Goal: Use online tool/utility

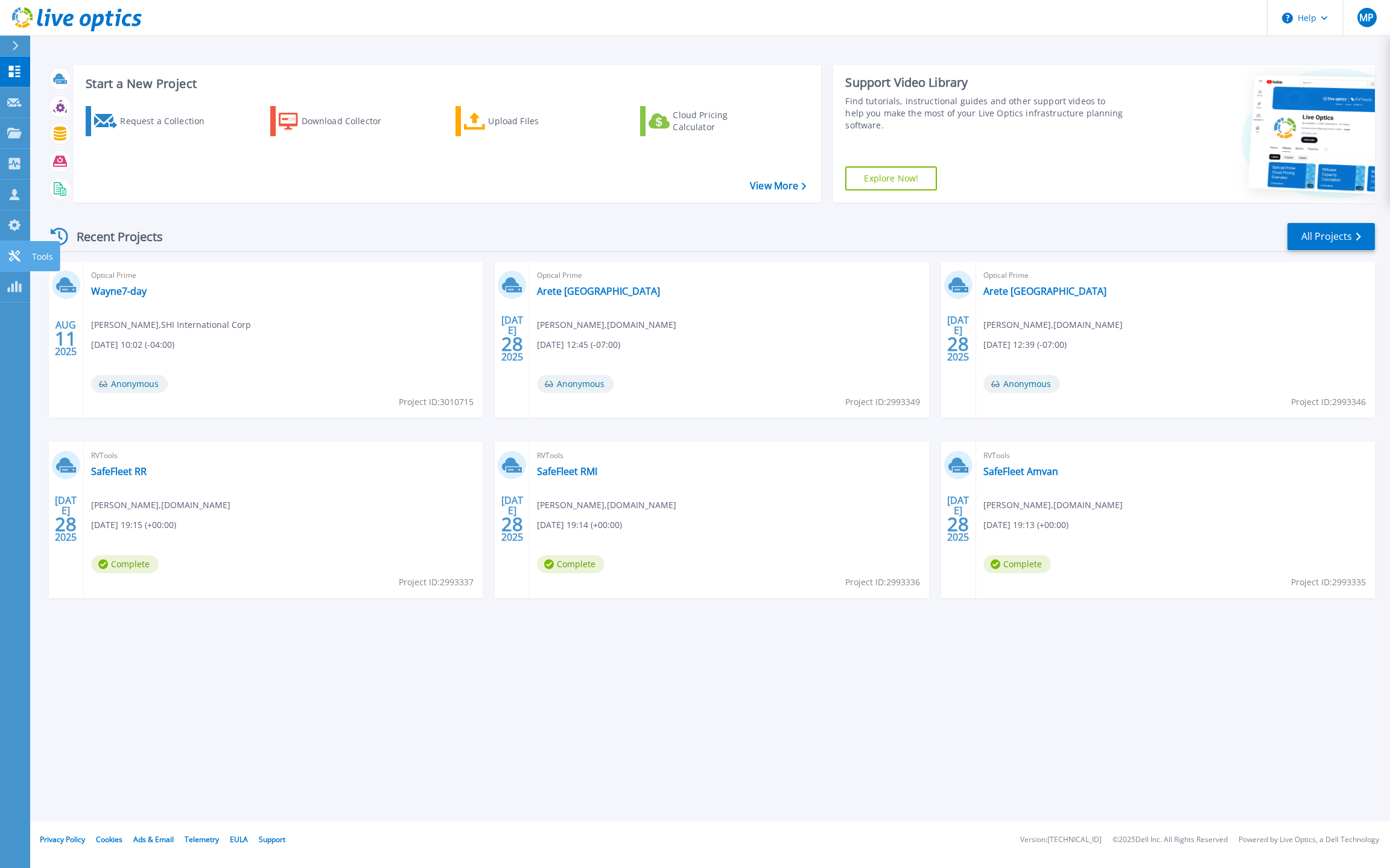
click at [17, 254] on icon at bounding box center [14, 255] width 14 height 12
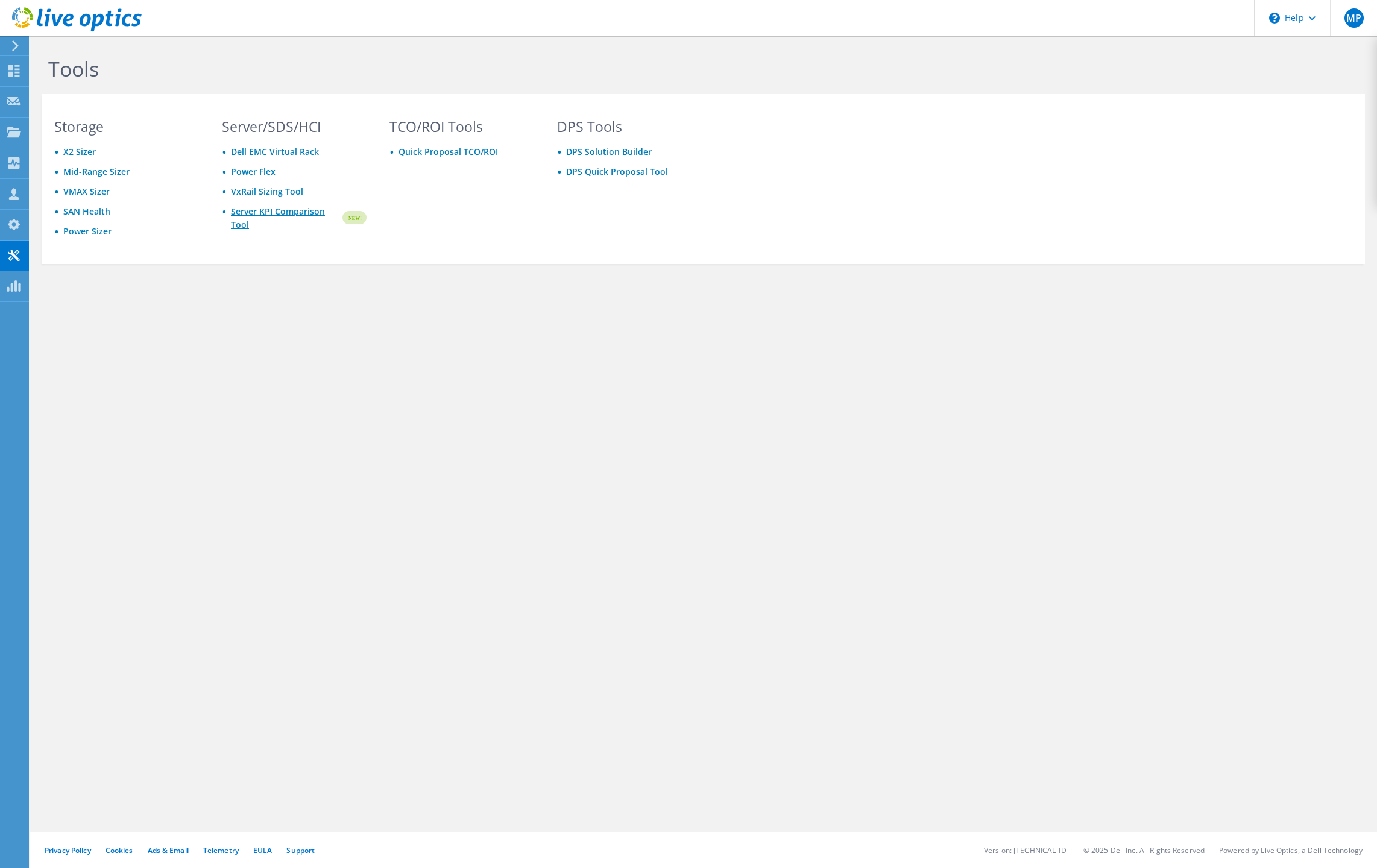
click at [283, 215] on link "Server KPI Comparison Tool" at bounding box center [286, 218] width 110 height 27
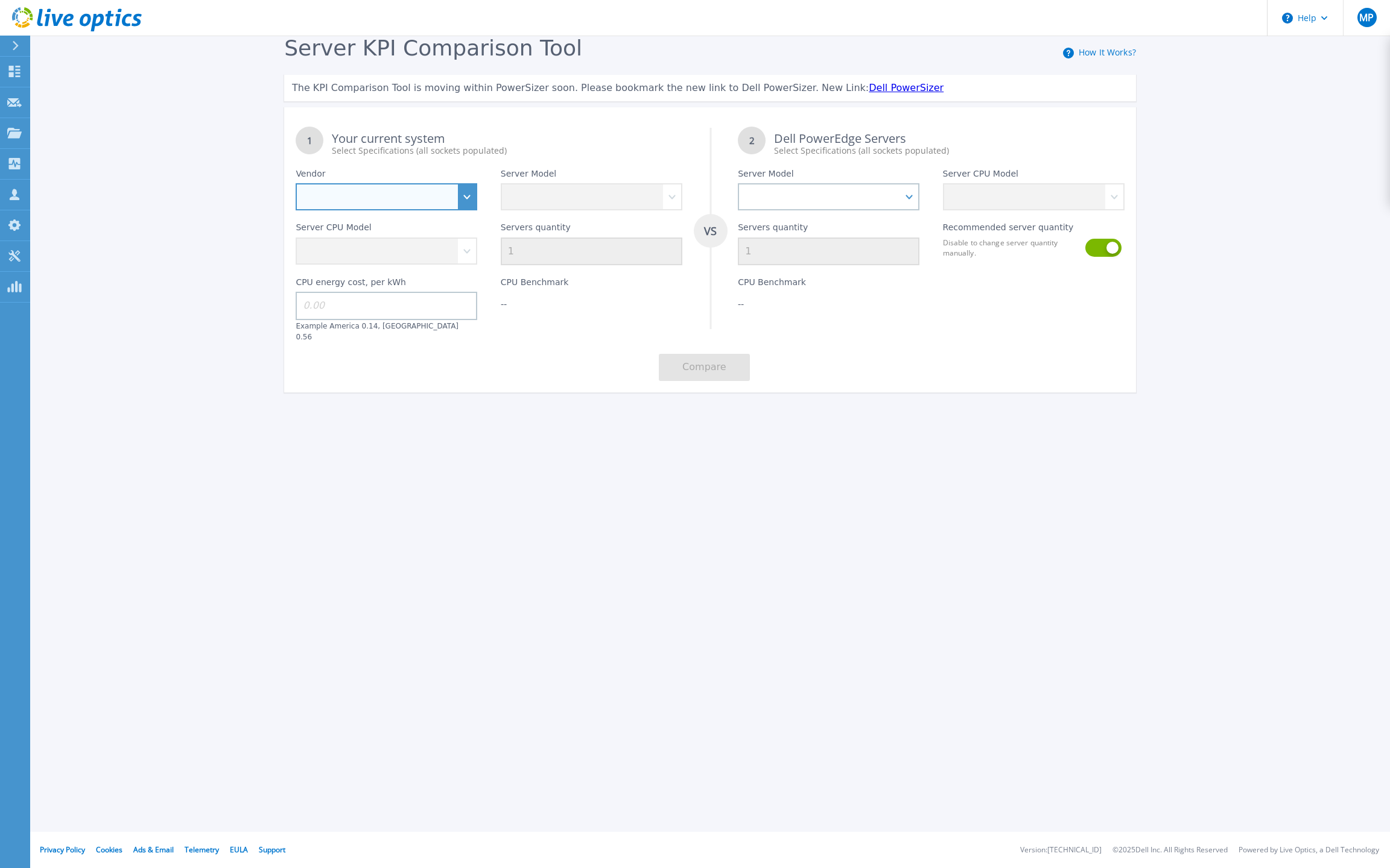
select select "Dell"
select select "PowerEdge R650"
select select "311805"
click at [386, 306] on input at bounding box center [386, 306] width 181 height 27
type input "0.14"
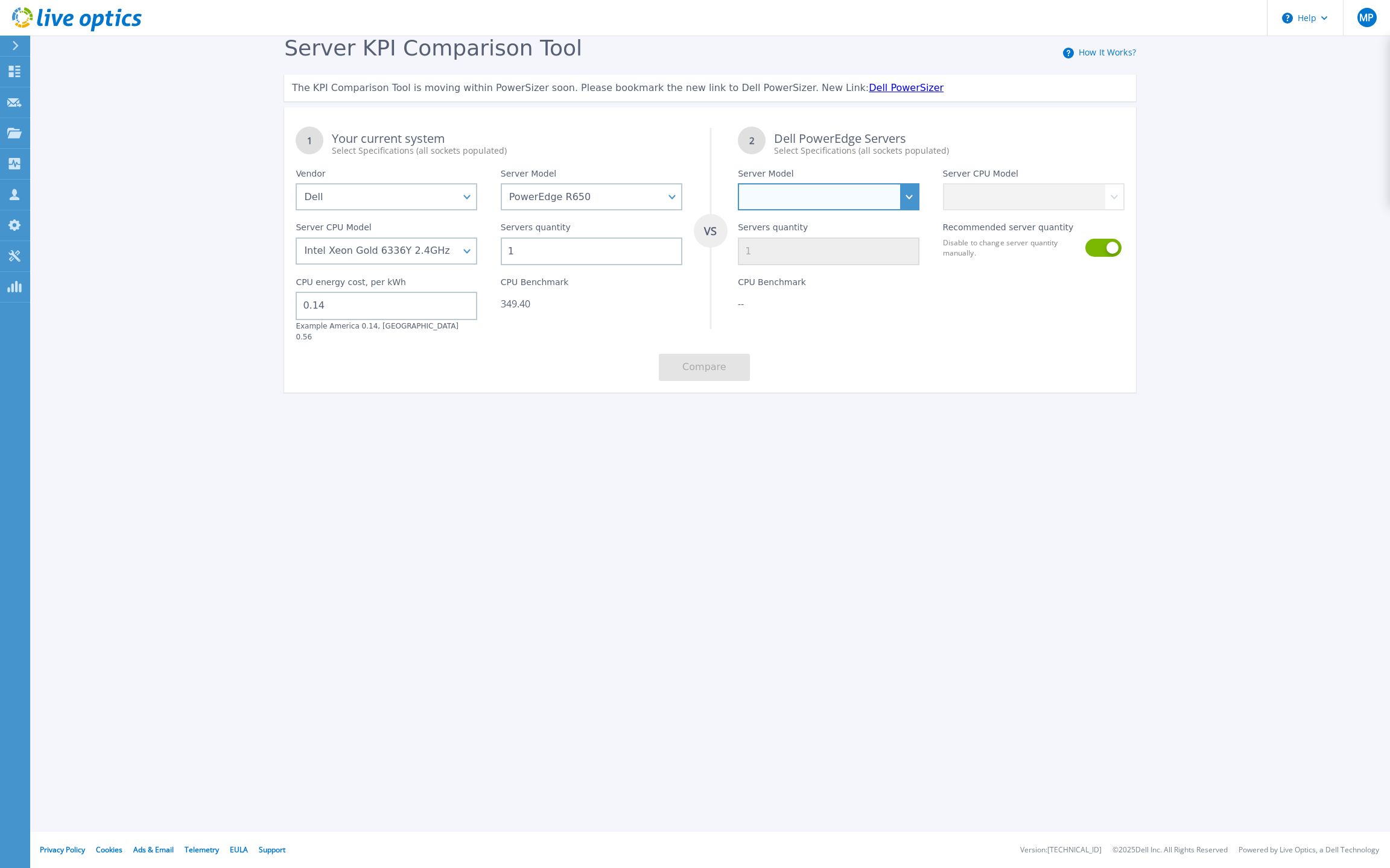
select select "PowerEdge R670"
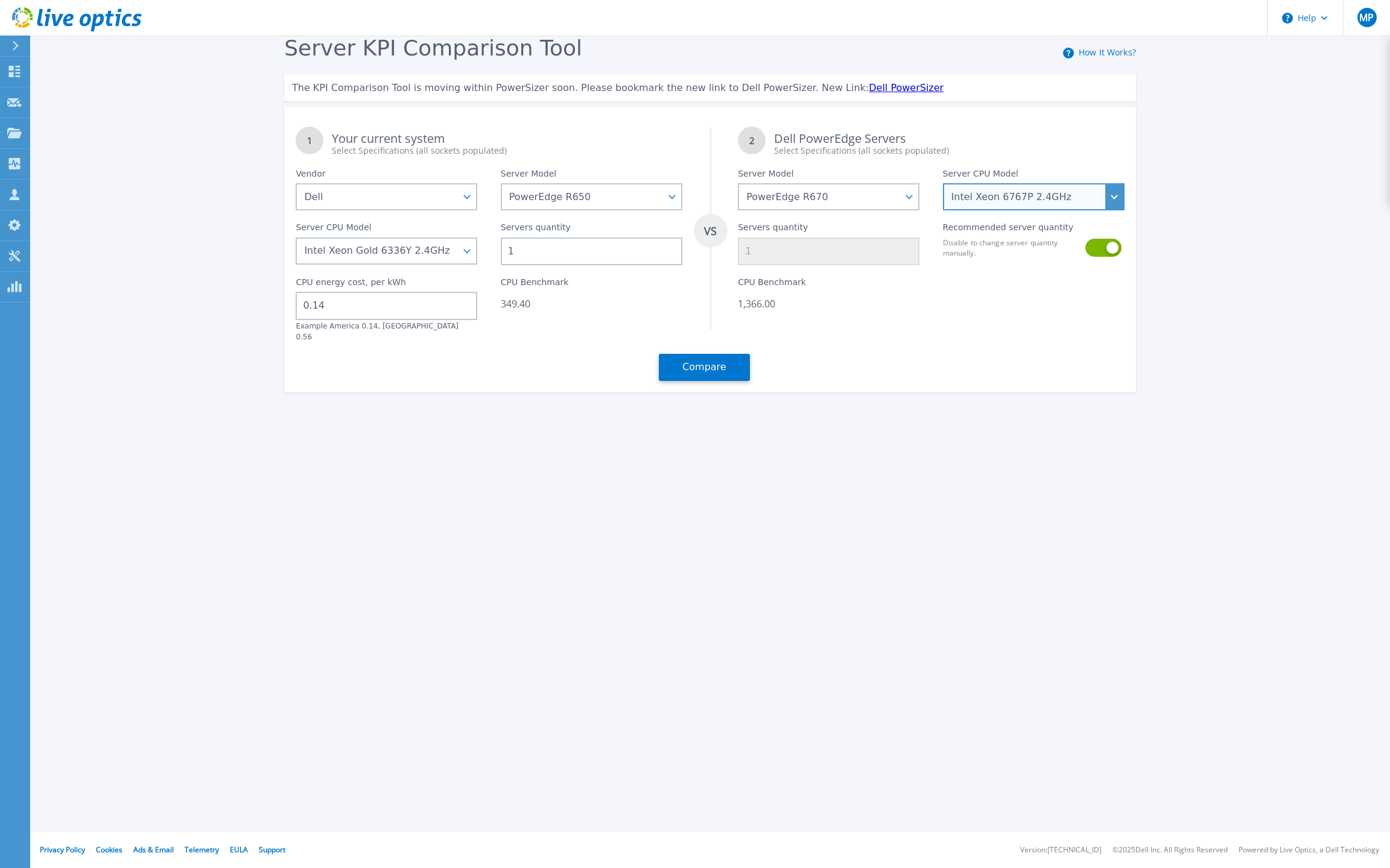
select select "312801"
select select "PowerEdge R670"
select select
